Goal: Task Accomplishment & Management: Complete application form

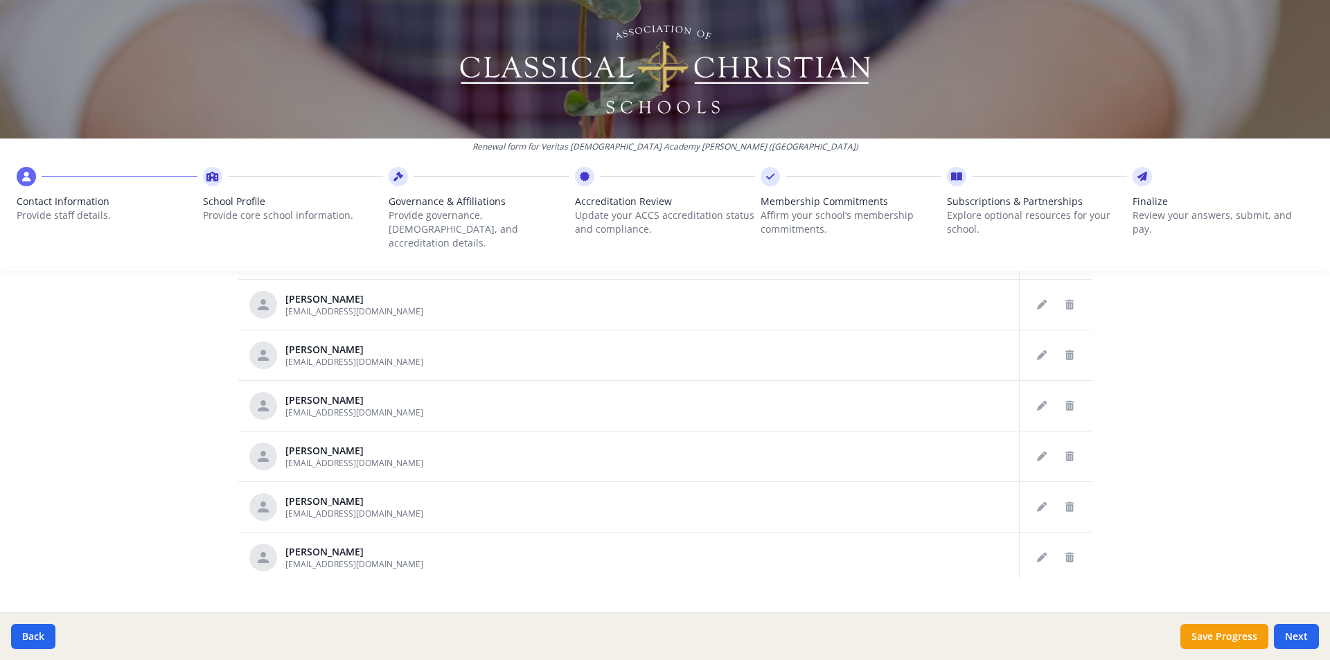
scroll to position [694, 0]
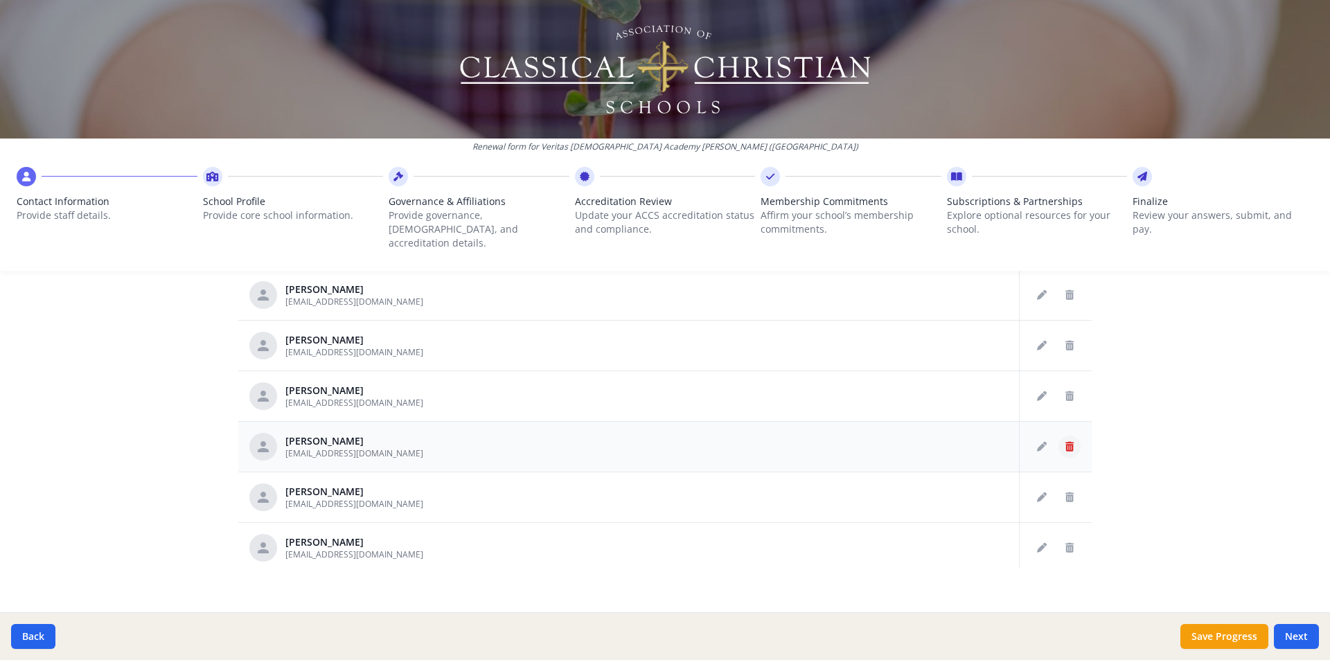
click at [1066, 442] on icon "Delete staff" at bounding box center [1070, 447] width 8 height 10
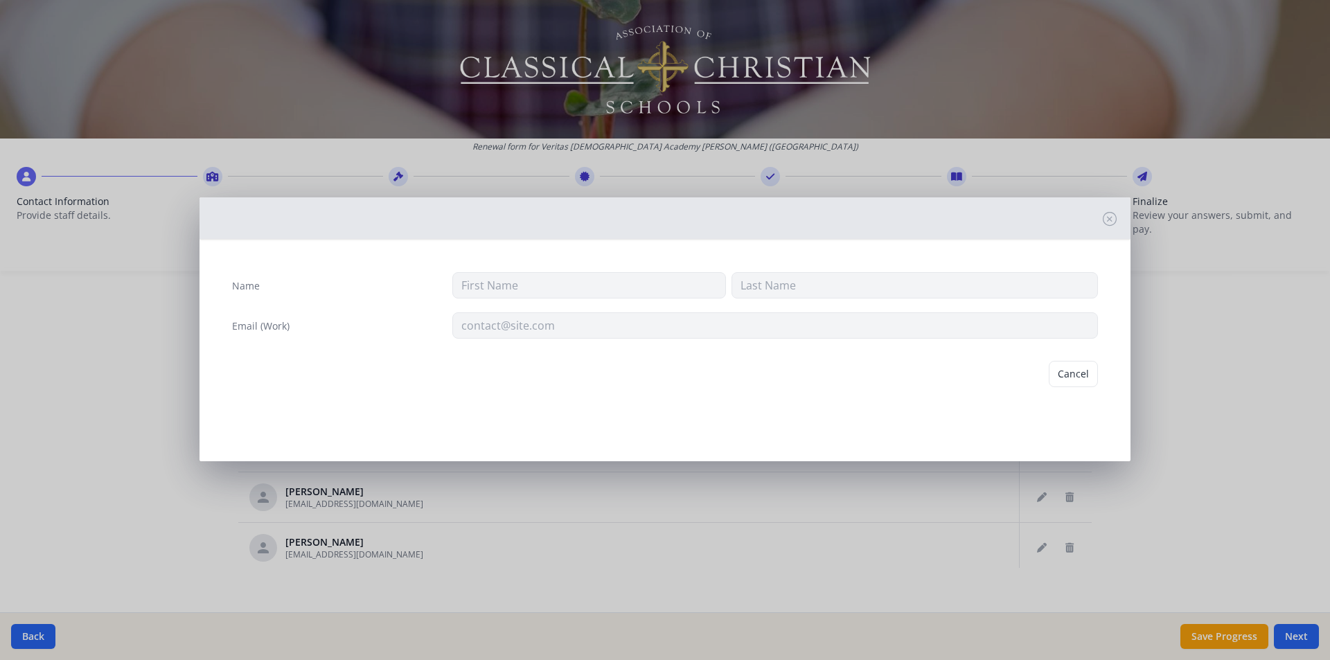
type input "Missy"
type input "[PERSON_NAME]"
type input "[EMAIL_ADDRESS][DOMAIN_NAME]"
click at [1073, 378] on button "Delete" at bounding box center [1074, 374] width 48 height 26
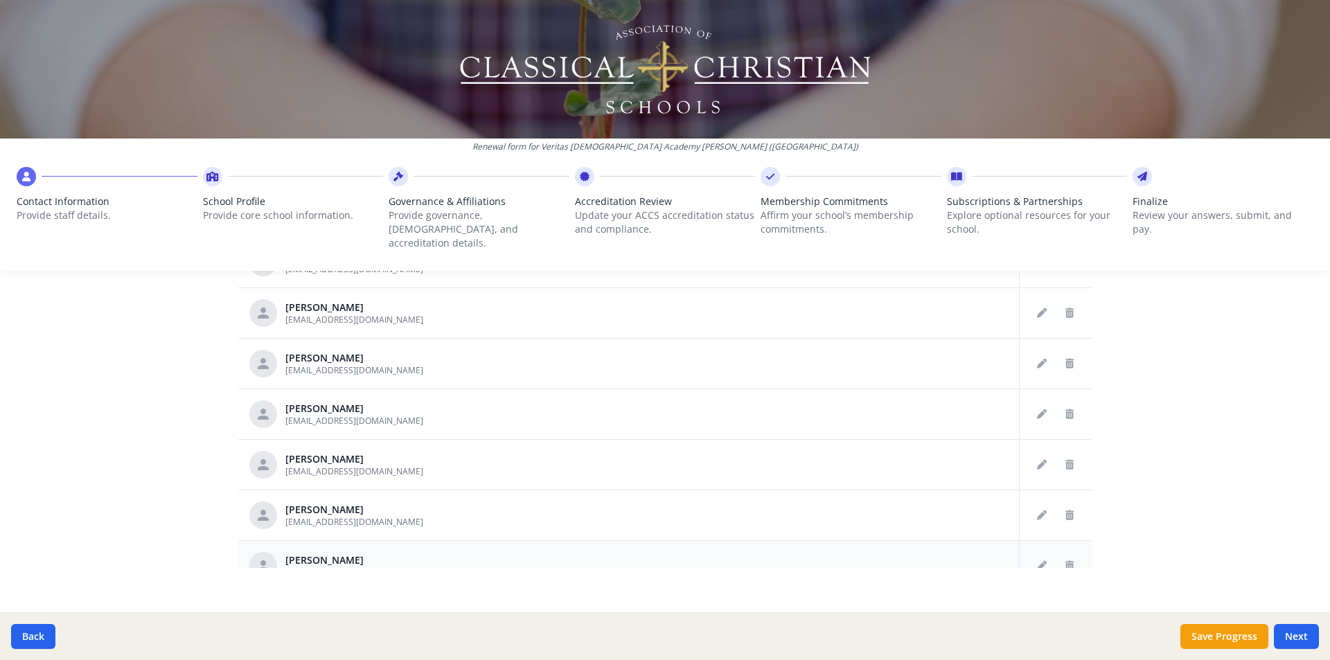
scroll to position [69, 0]
click at [1066, 360] on icon "Delete staff" at bounding box center [1070, 365] width 8 height 10
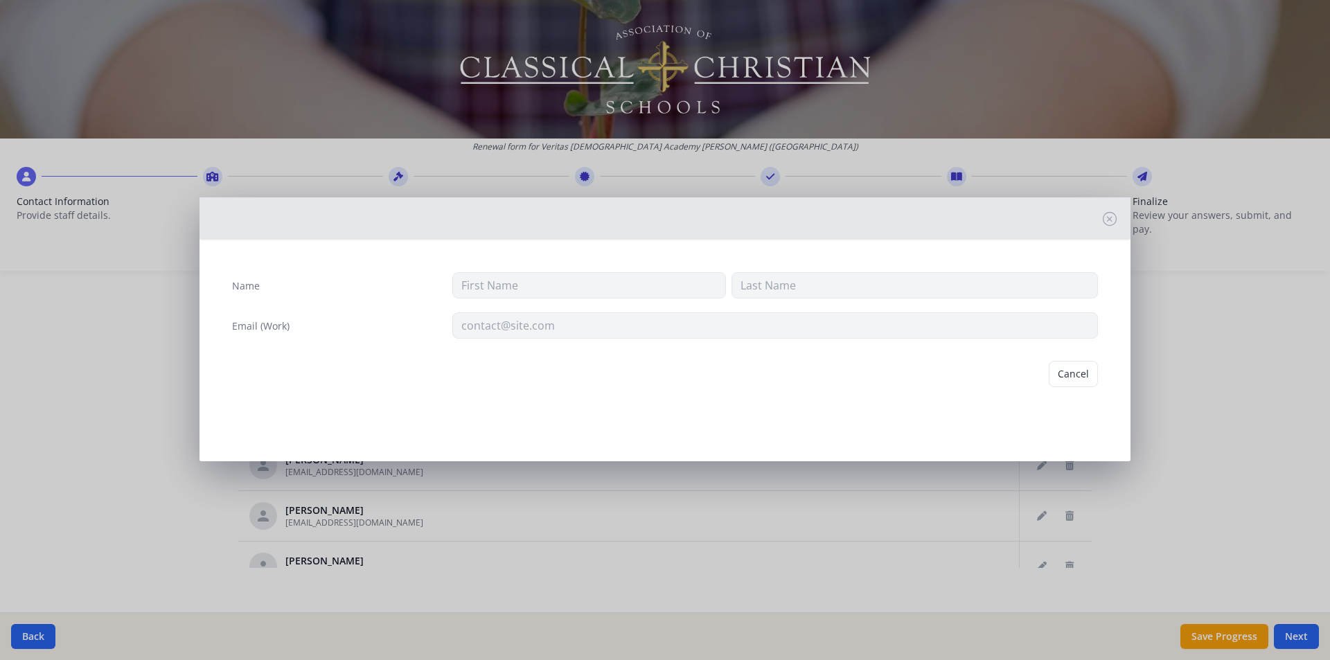
type input "[PERSON_NAME]"
type input "[EMAIL_ADDRESS][DOMAIN_NAME]"
click at [1091, 378] on button "Delete" at bounding box center [1074, 374] width 48 height 26
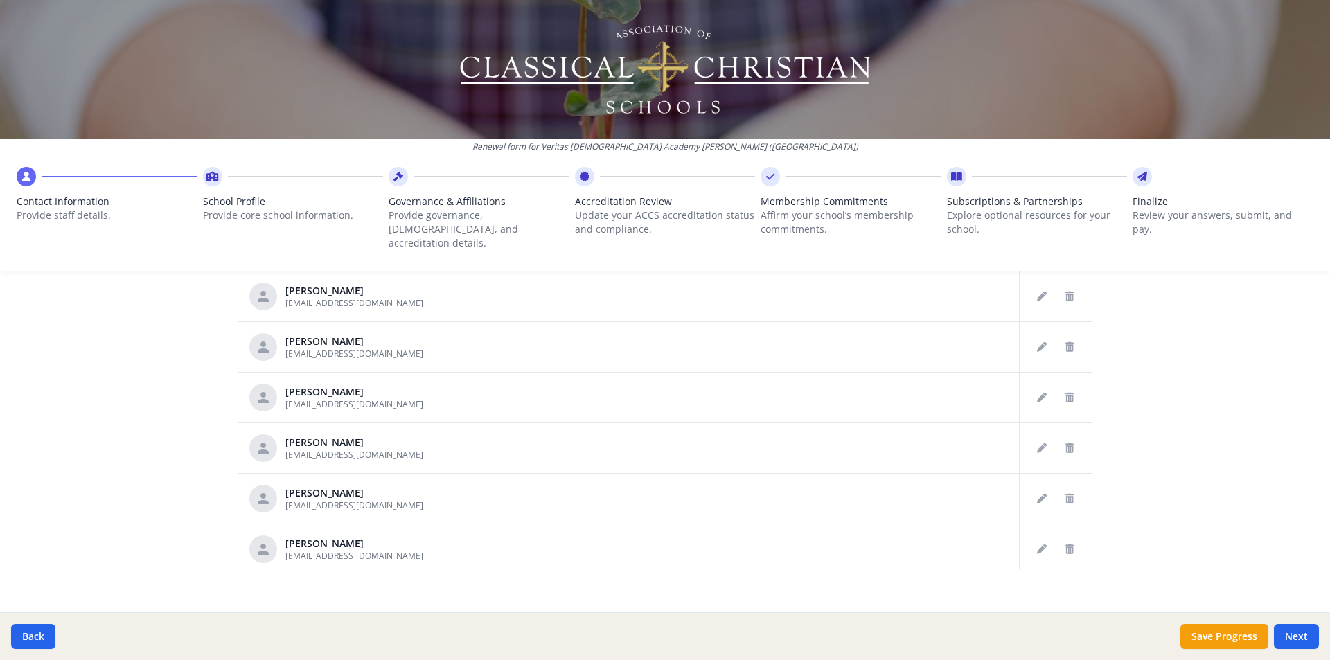
scroll to position [694, 0]
click at [1299, 635] on button "Next" at bounding box center [1296, 636] width 45 height 25
type input "[PHONE_NUMBER]"
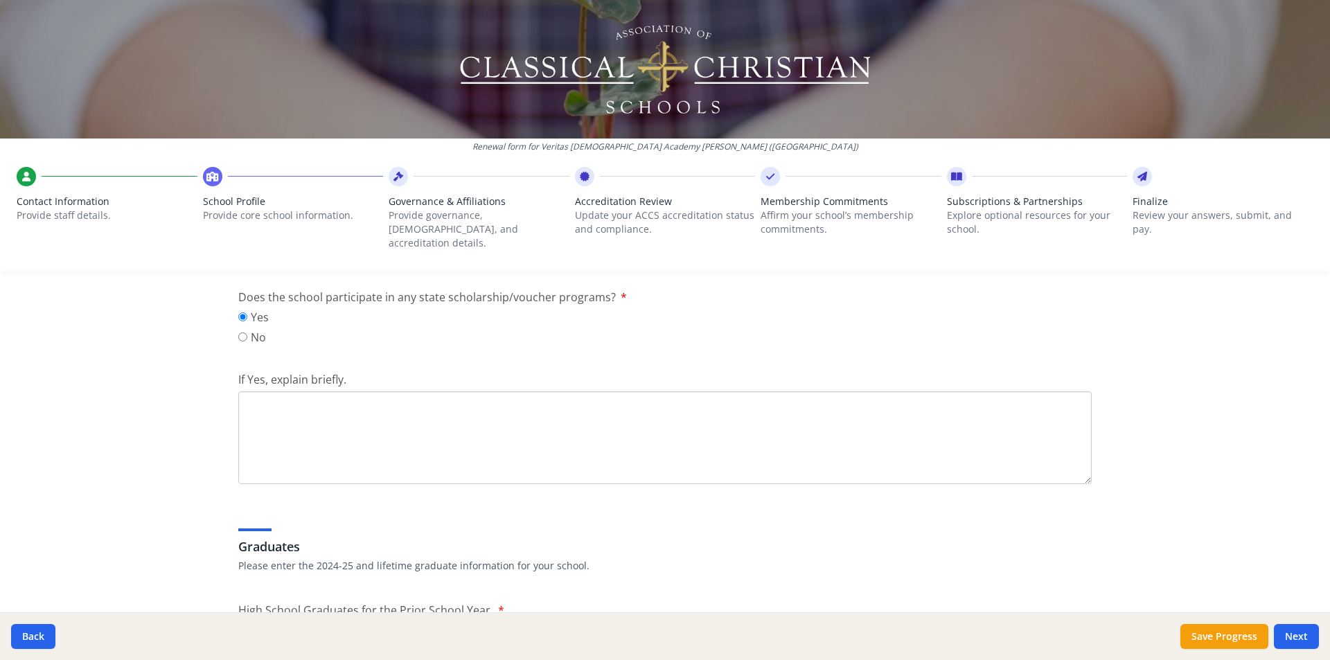
scroll to position [1872, 0]
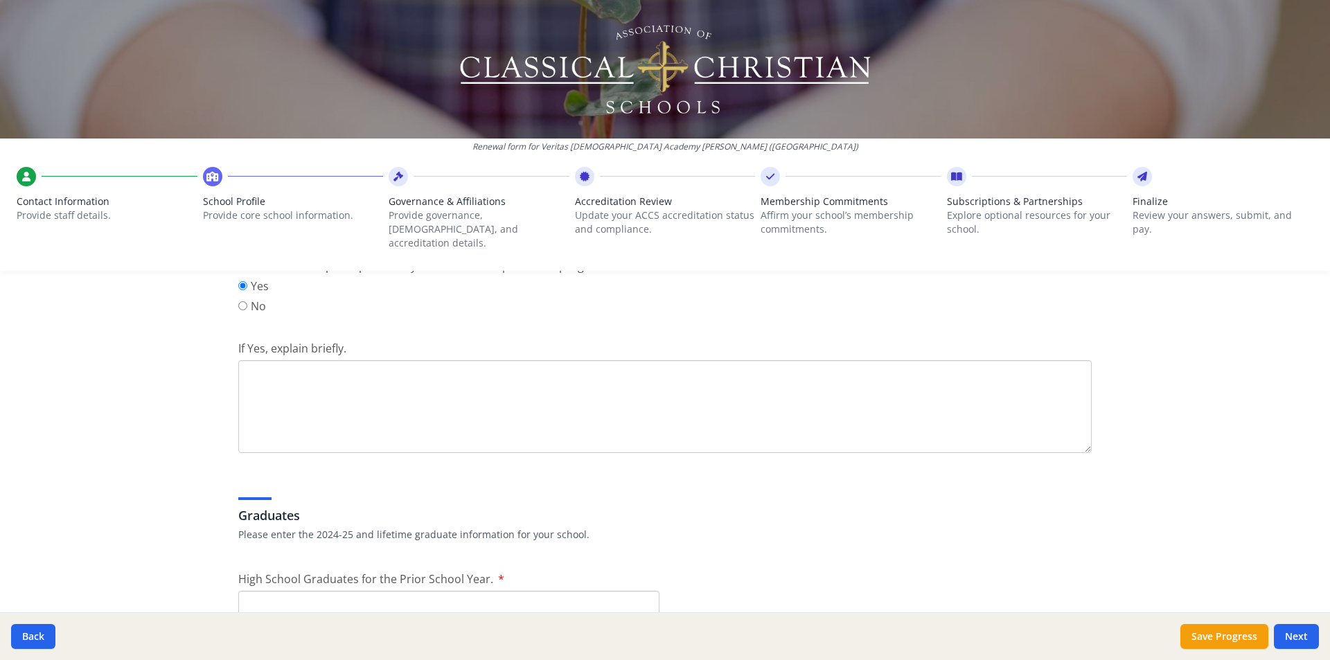
click at [399, 364] on textarea "If Yes, explain briefly." at bounding box center [665, 406] width 854 height 93
type textarea "NC Opportunity Scholarship"
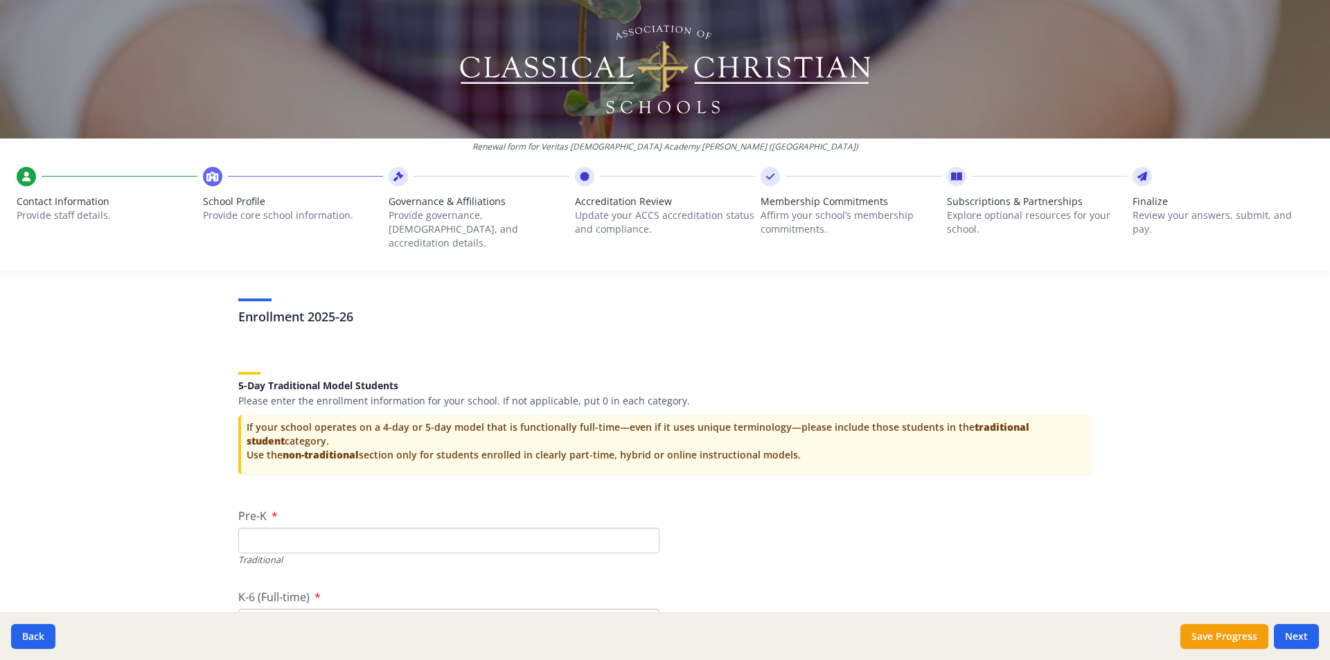
scroll to position [2842, 0]
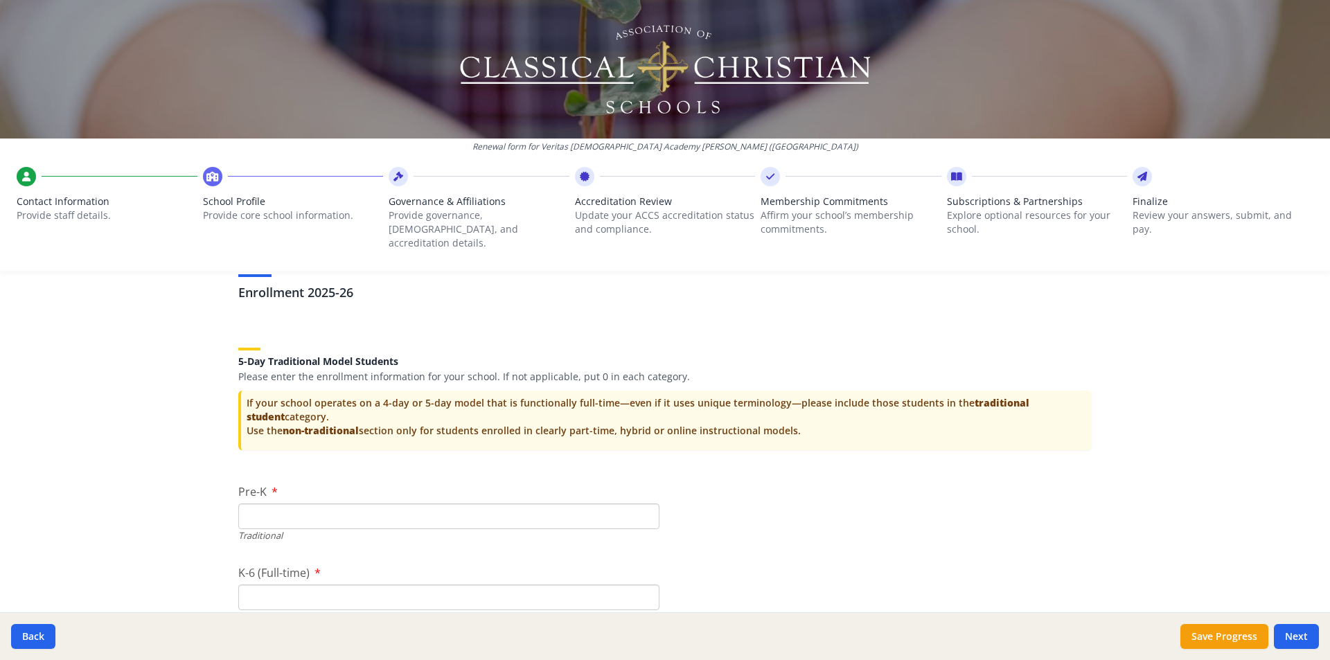
click at [396, 509] on input "Pre-K" at bounding box center [448, 517] width 421 height 26
type input "0"
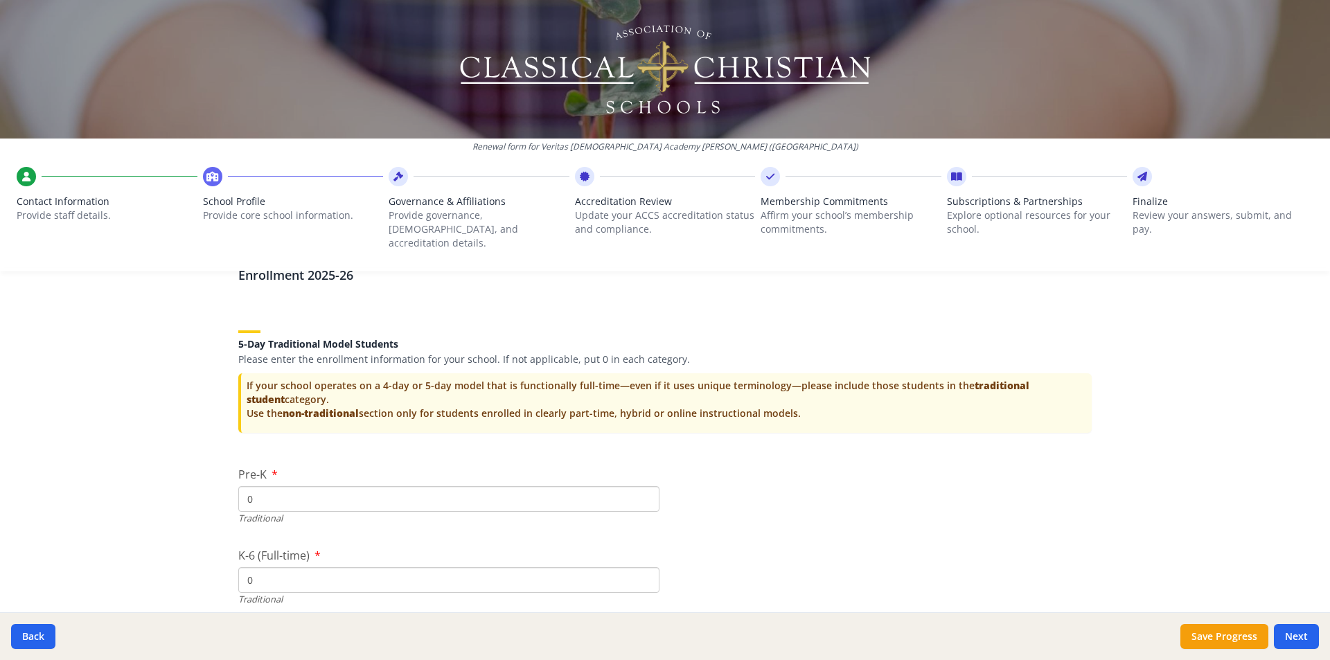
scroll to position [3257, 0]
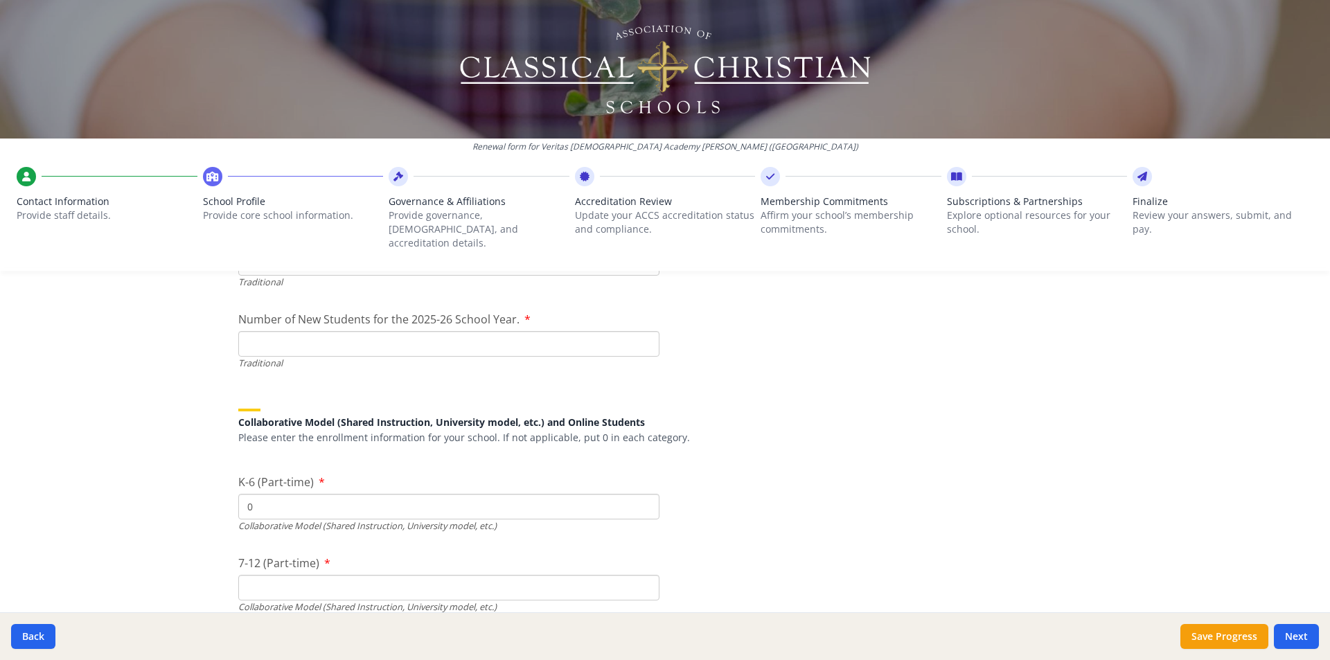
type input "0"
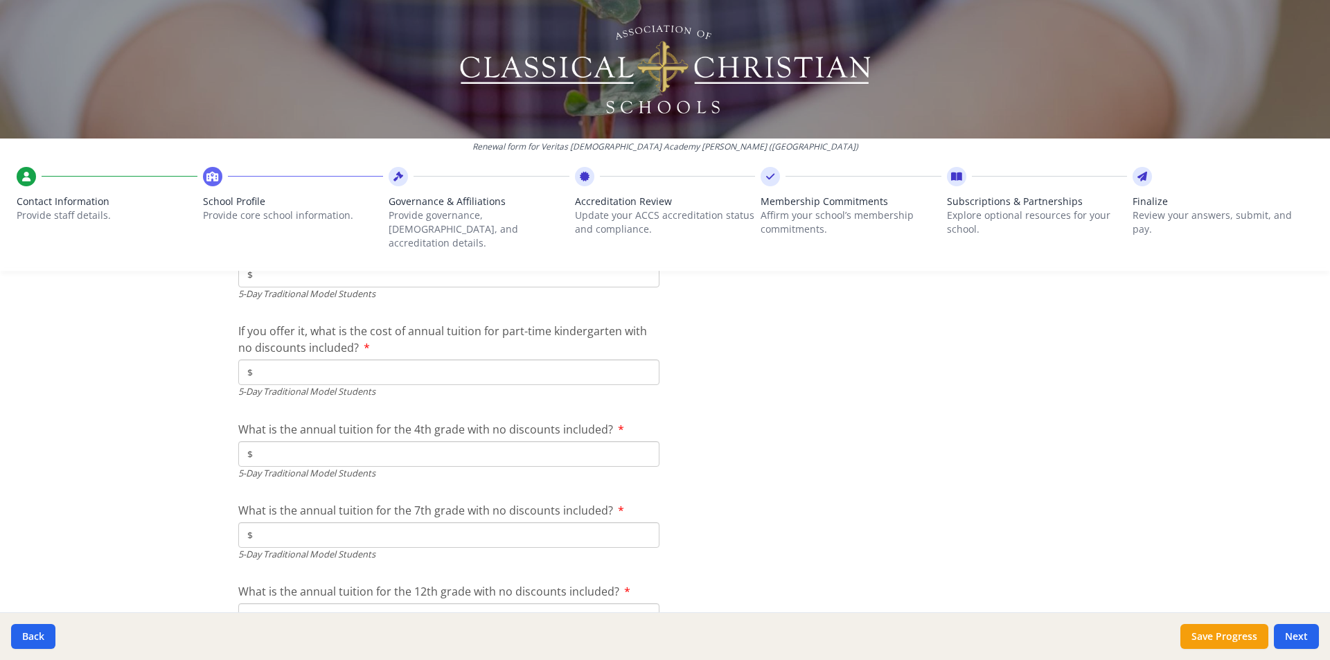
scroll to position [3914, 0]
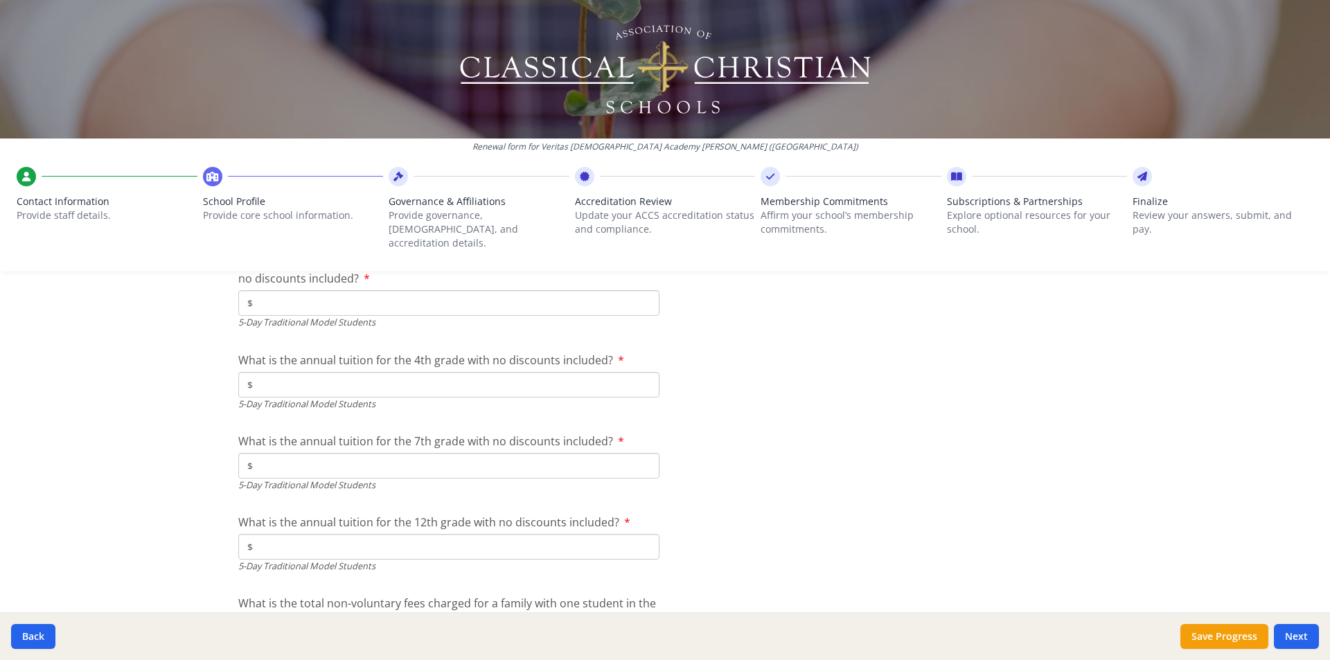
click at [283, 372] on input "$" at bounding box center [448, 385] width 421 height 26
type input "$14 376"
click at [286, 453] on input "$" at bounding box center [448, 466] width 421 height 26
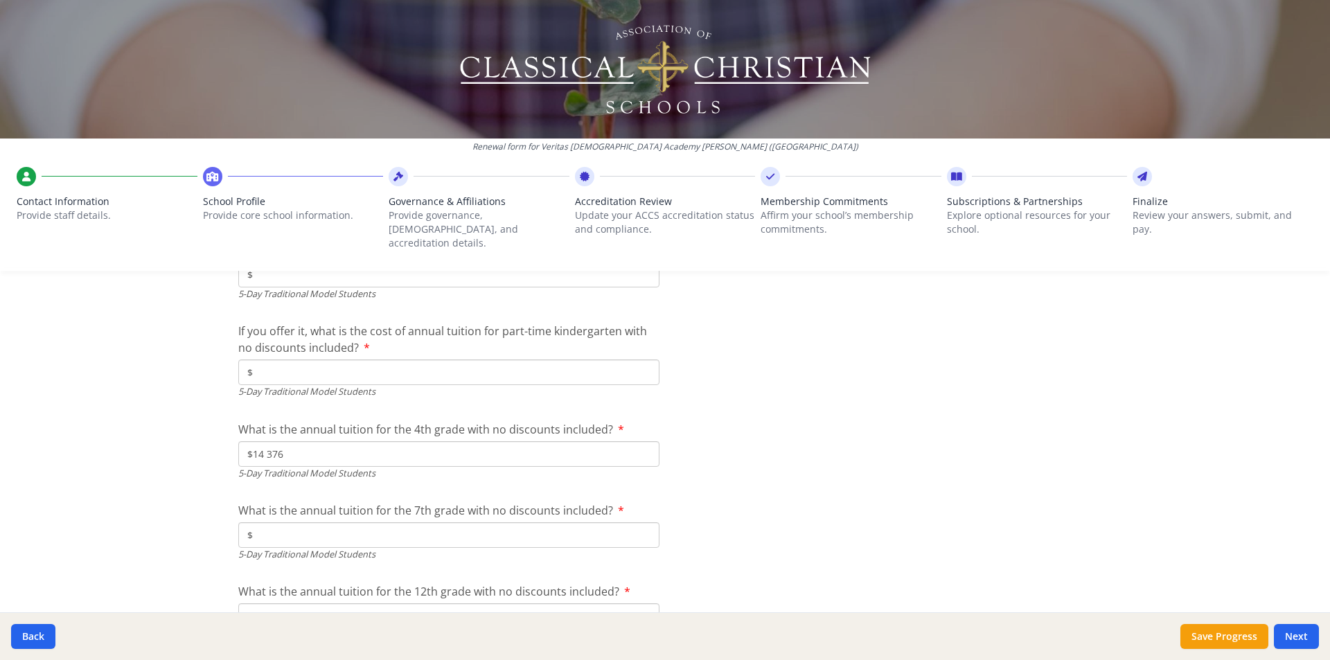
click at [302, 360] on input "$" at bounding box center [448, 373] width 421 height 26
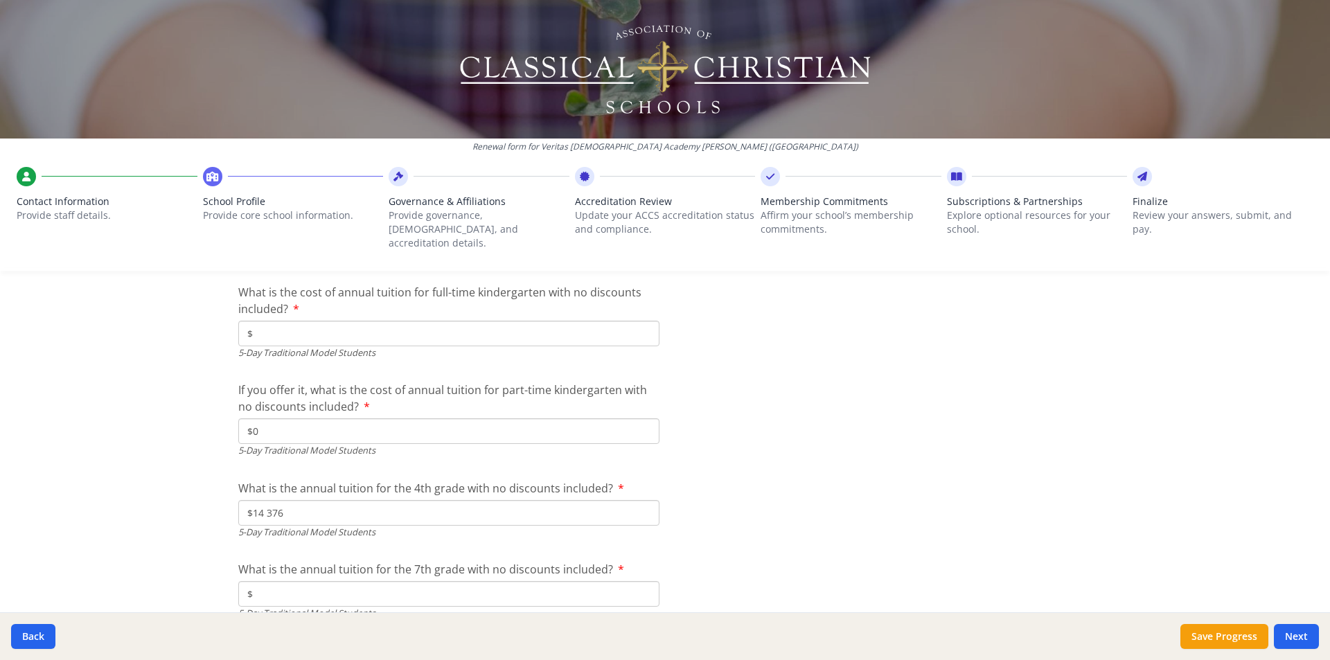
scroll to position [3706, 0]
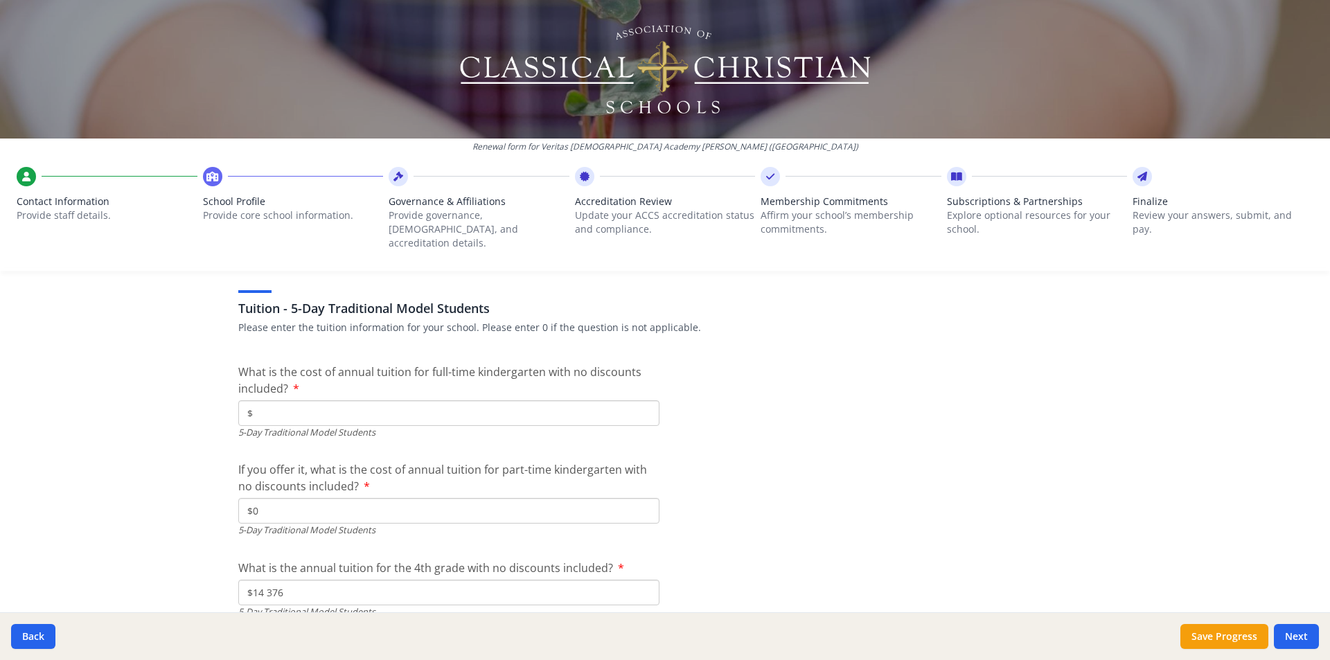
type input "$0"
click at [342, 407] on input "$" at bounding box center [448, 414] width 421 height 26
type input "$10 233"
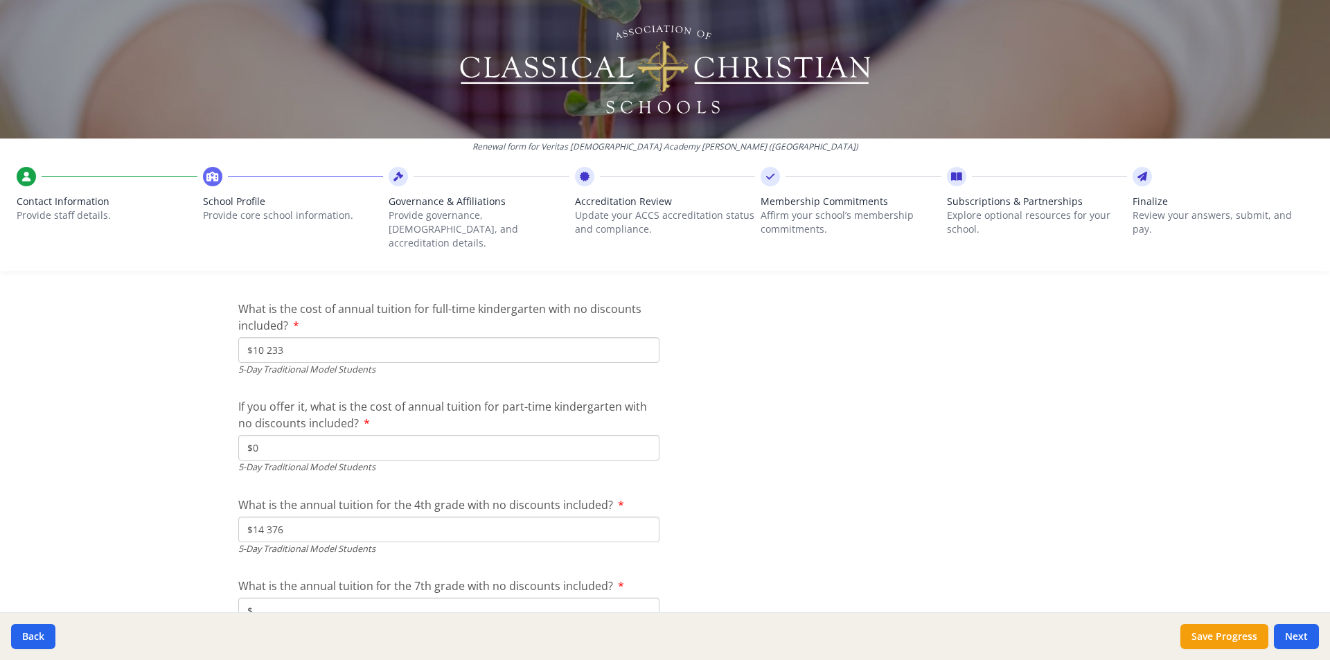
scroll to position [3771, 0]
drag, startPoint x: 274, startPoint y: 434, endPoint x: 217, endPoint y: 443, distance: 57.5
click at [256, 434] on input "$0" at bounding box center [448, 447] width 421 height 26
drag, startPoint x: 256, startPoint y: 434, endPoint x: 225, endPoint y: 440, distance: 31.0
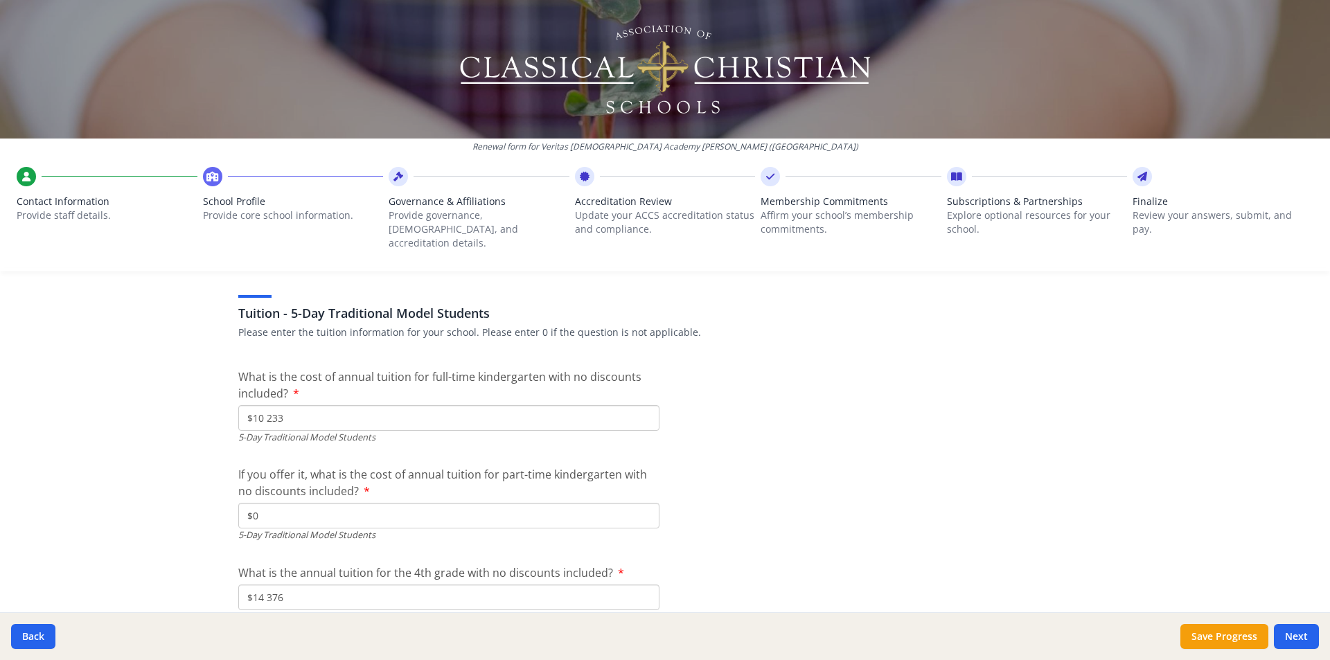
click at [279, 508] on input "$0" at bounding box center [448, 516] width 421 height 26
click at [265, 503] on input "$" at bounding box center [448, 516] width 421 height 26
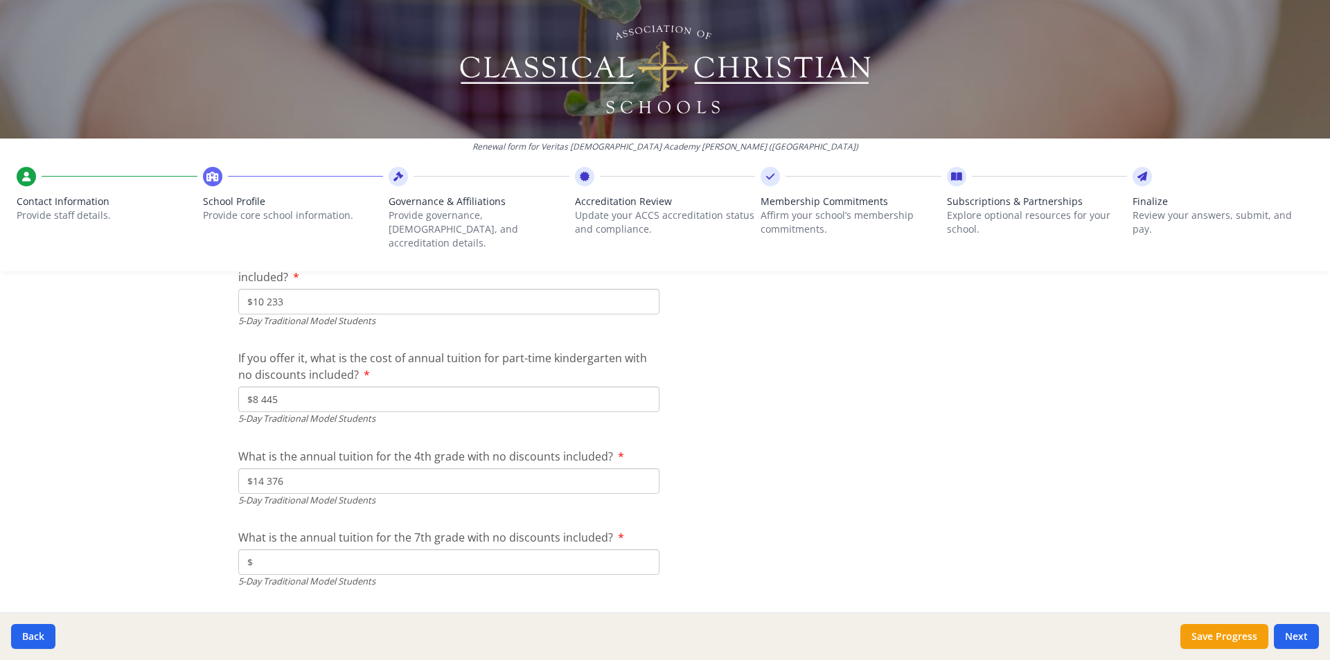
scroll to position [3840, 0]
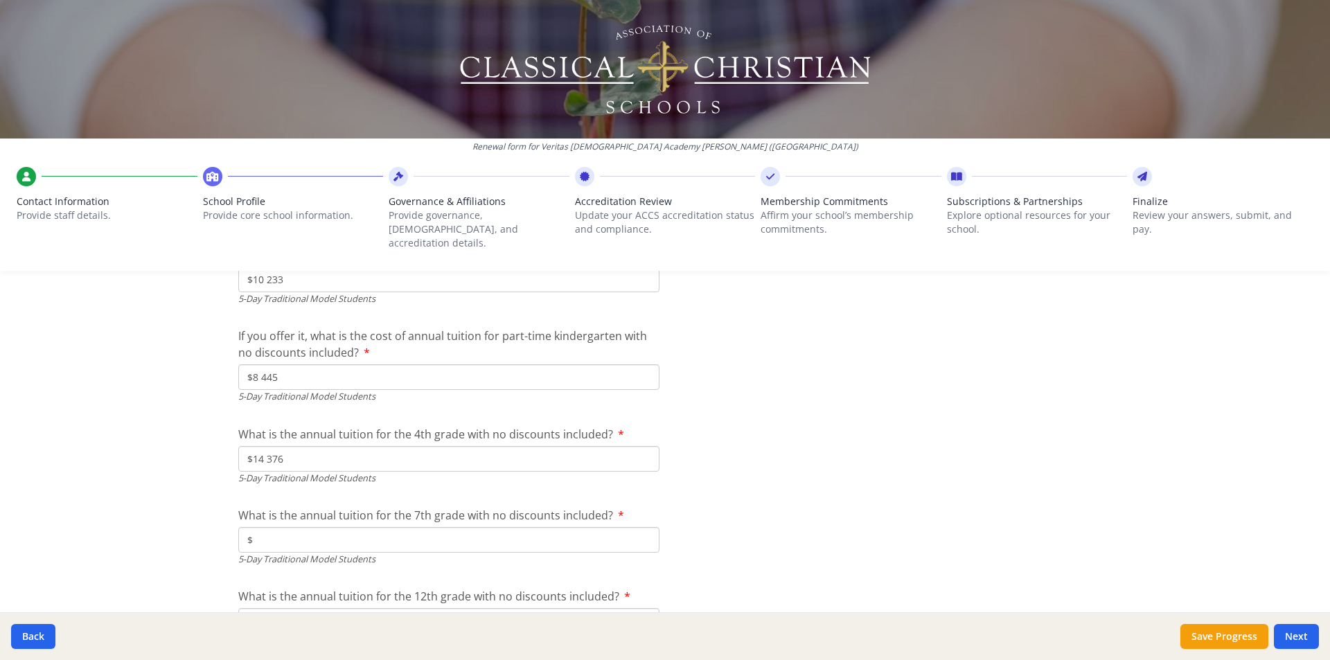
type input "$8 445"
click at [267, 527] on input "$" at bounding box center [448, 540] width 421 height 26
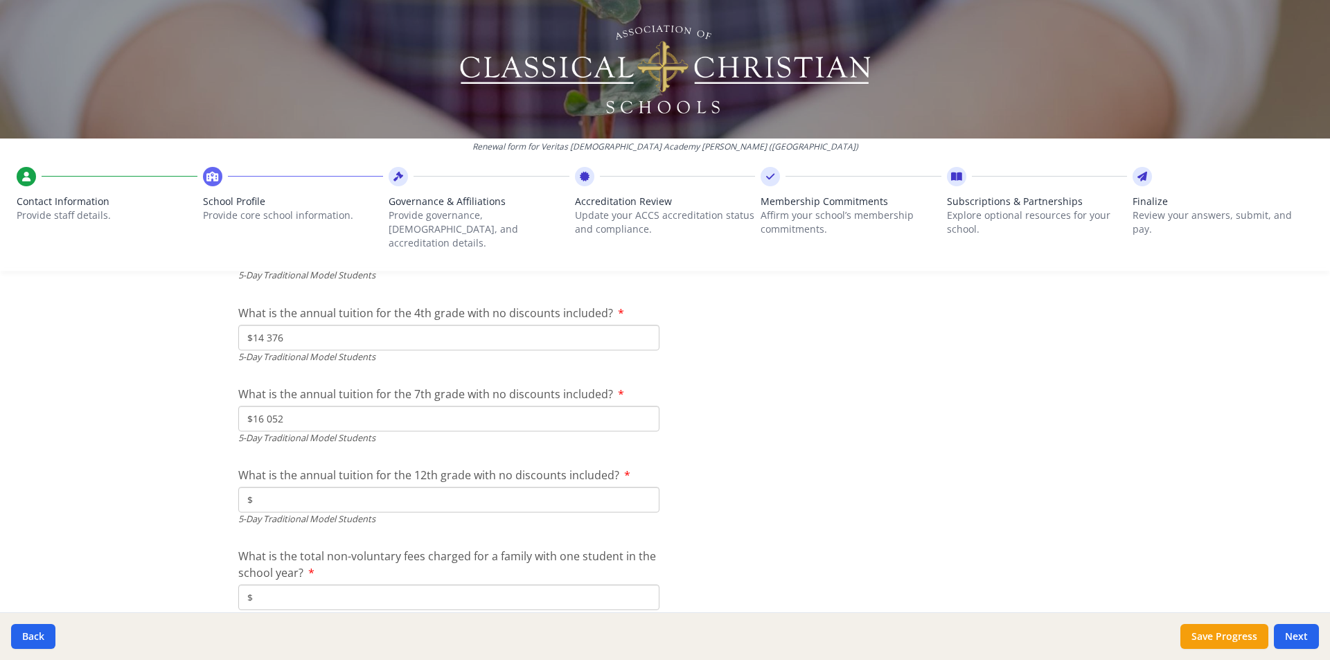
scroll to position [3979, 0]
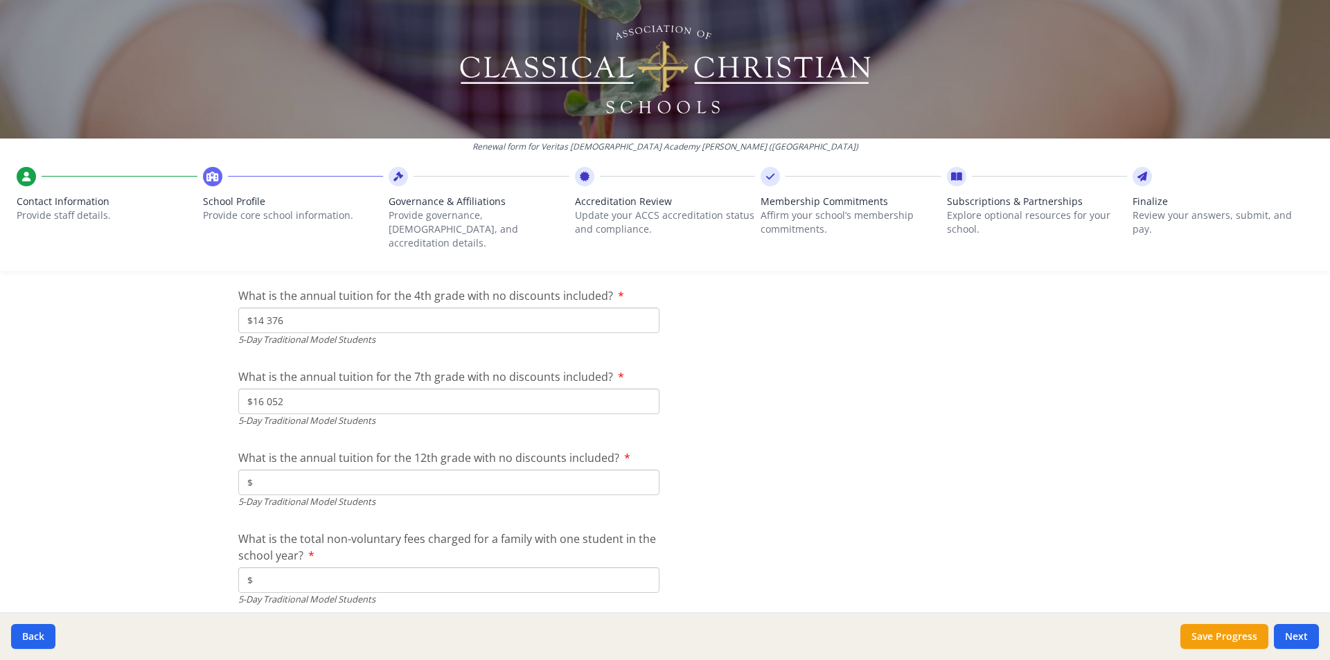
type input "$16 052"
click at [287, 470] on input "$" at bounding box center [448, 483] width 421 height 26
type input "$19 724"
click at [308, 579] on input "$" at bounding box center [448, 580] width 421 height 26
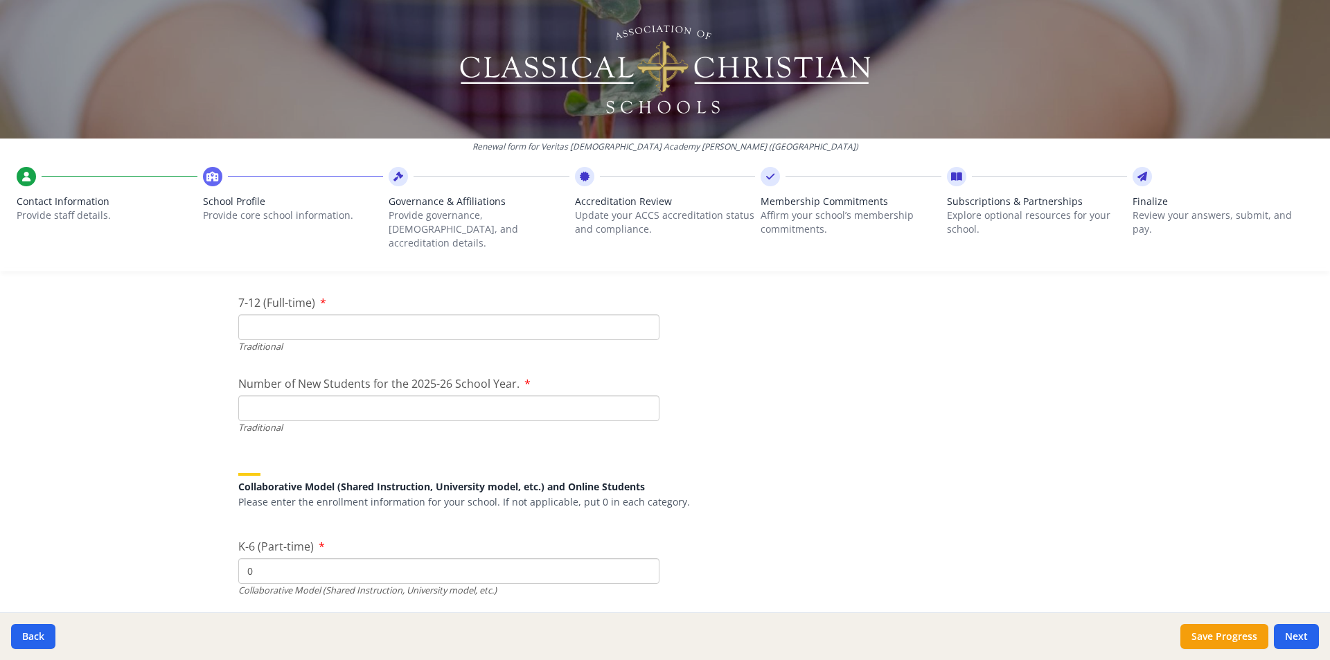
scroll to position [3195, 0]
type input "$0"
click at [292, 321] on input "7-12 (Full-time)" at bounding box center [448, 326] width 421 height 26
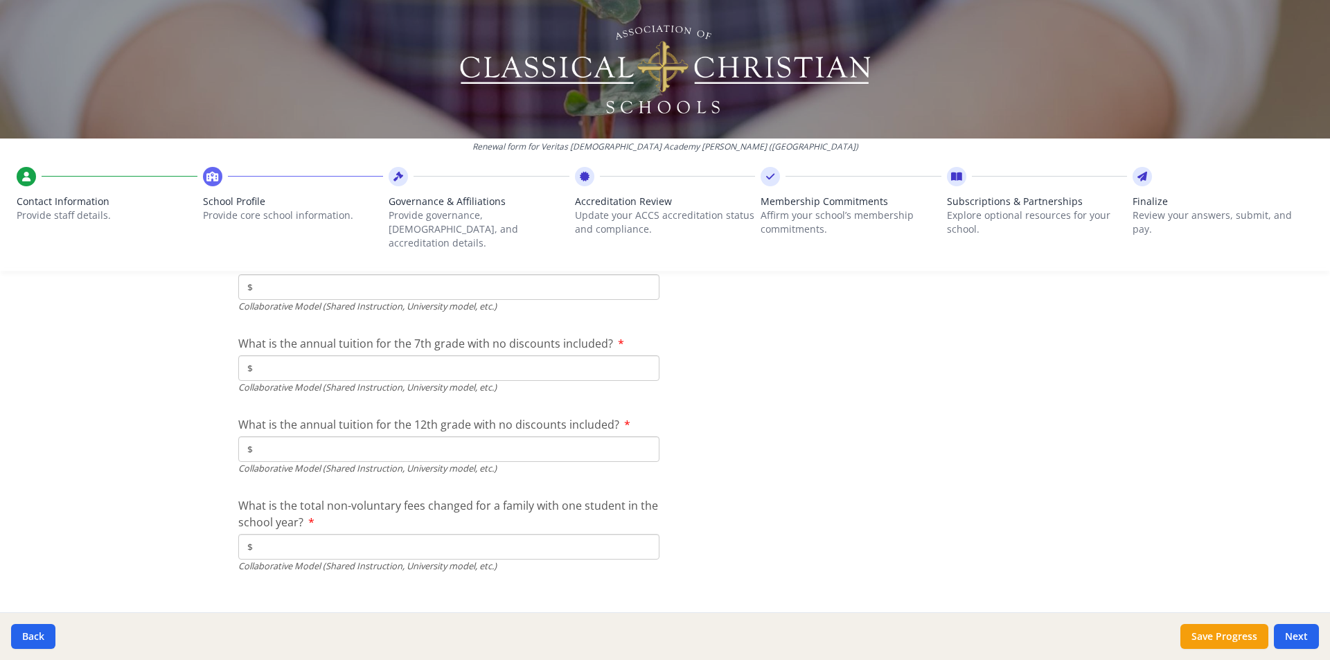
scroll to position [4650, 0]
type input "0"
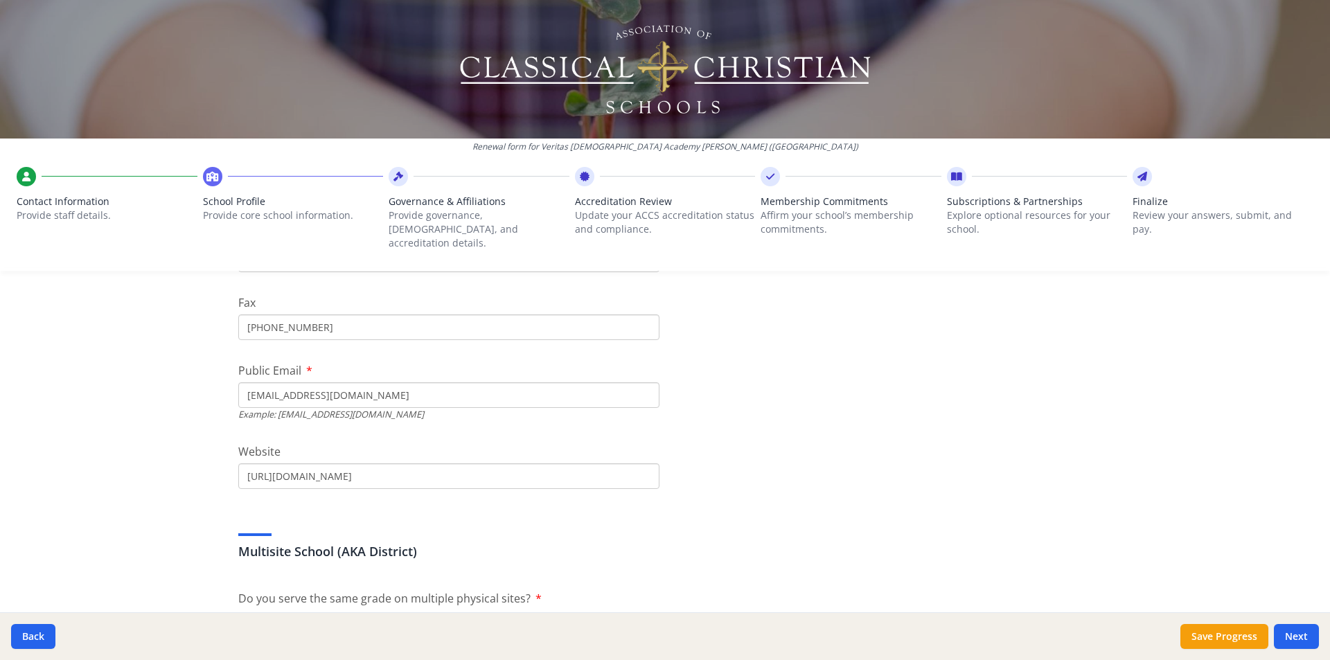
scroll to position [416, 0]
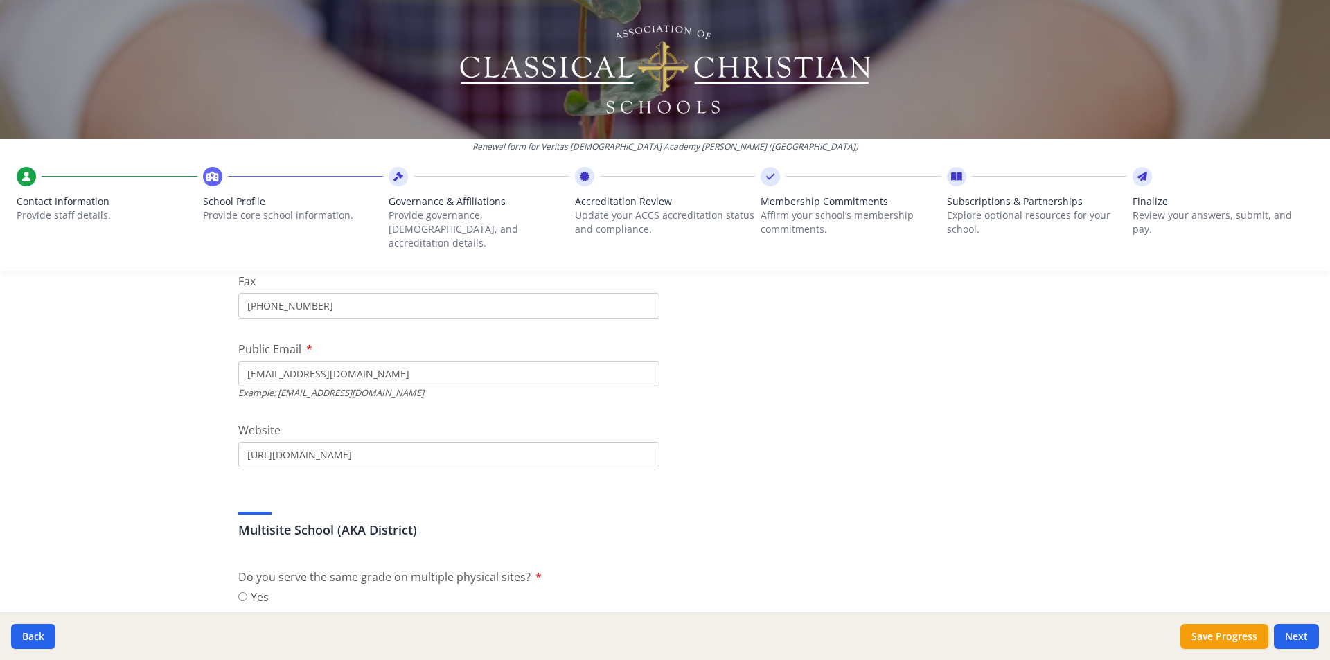
drag, startPoint x: 390, startPoint y: 363, endPoint x: 178, endPoint y: 347, distance: 212.6
click at [178, 347] on div "Renewal form for Veritas [DEMOGRAPHIC_DATA] Academy [PERSON_NAME] ([GEOGRAPHIC_…" at bounding box center [665, 330] width 1330 height 660
type input "w"
type input "[EMAIL_ADDRESS][DOMAIN_NAME]"
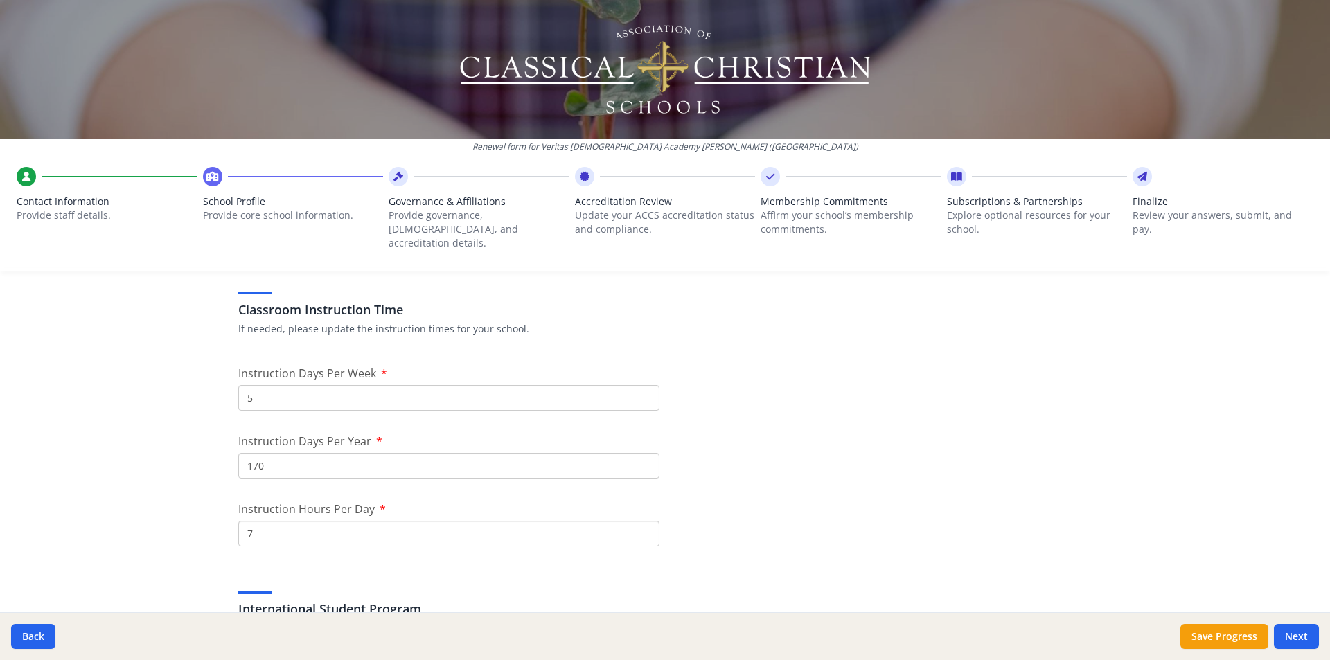
scroll to position [762, 0]
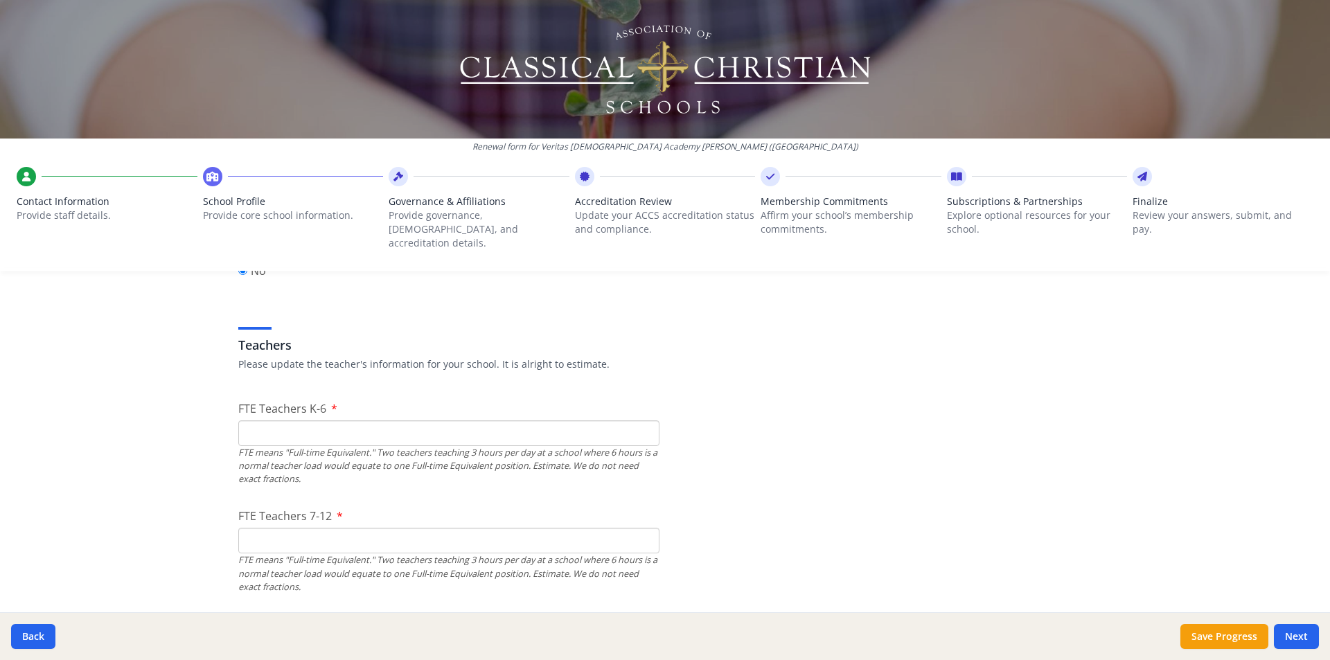
click at [376, 446] on div "FTE means "Full-time Equivalent." Two teachers teaching 3 hours per day at a sc…" at bounding box center [448, 466] width 421 height 40
click at [380, 428] on input "FTE Teachers K-6" at bounding box center [448, 434] width 421 height 26
